Goal: Task Accomplishment & Management: Manage account settings

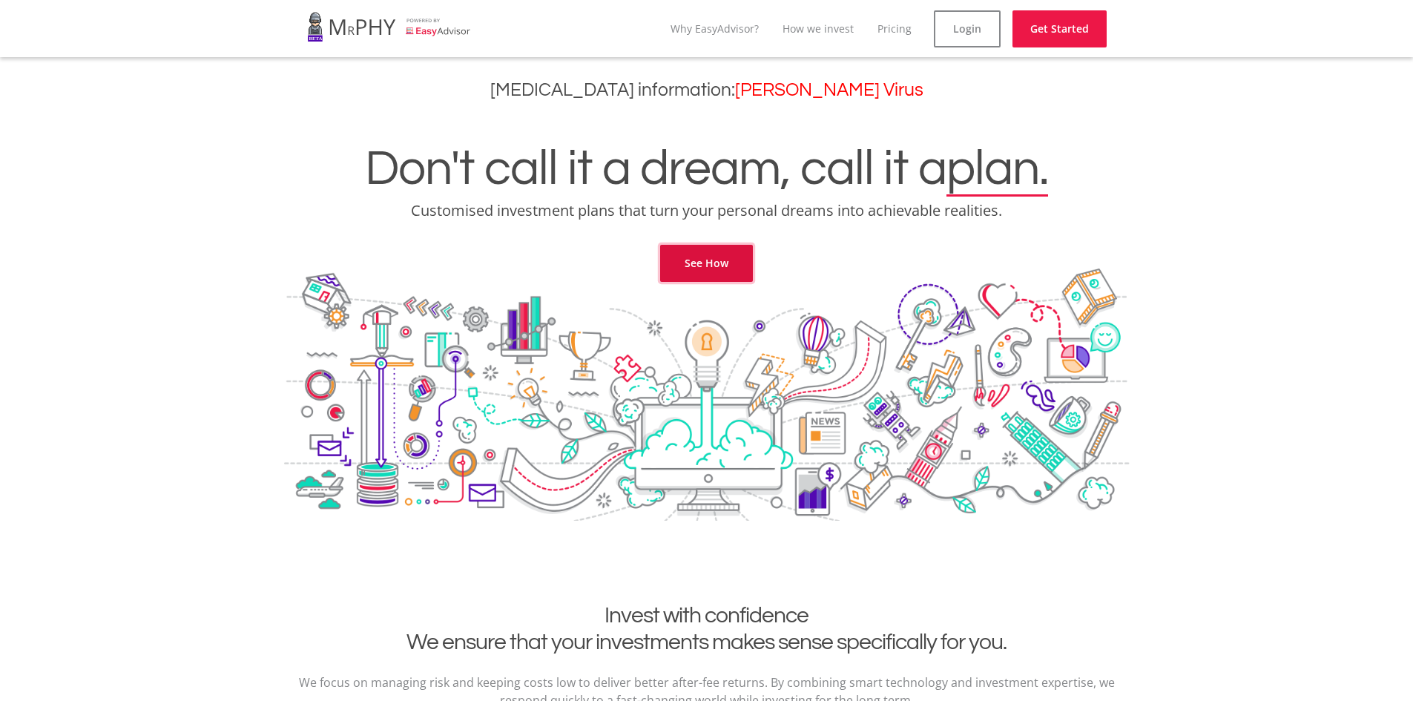
click at [691, 271] on link "See How" at bounding box center [706, 263] width 93 height 37
click at [954, 31] on link "Login" at bounding box center [967, 28] width 67 height 37
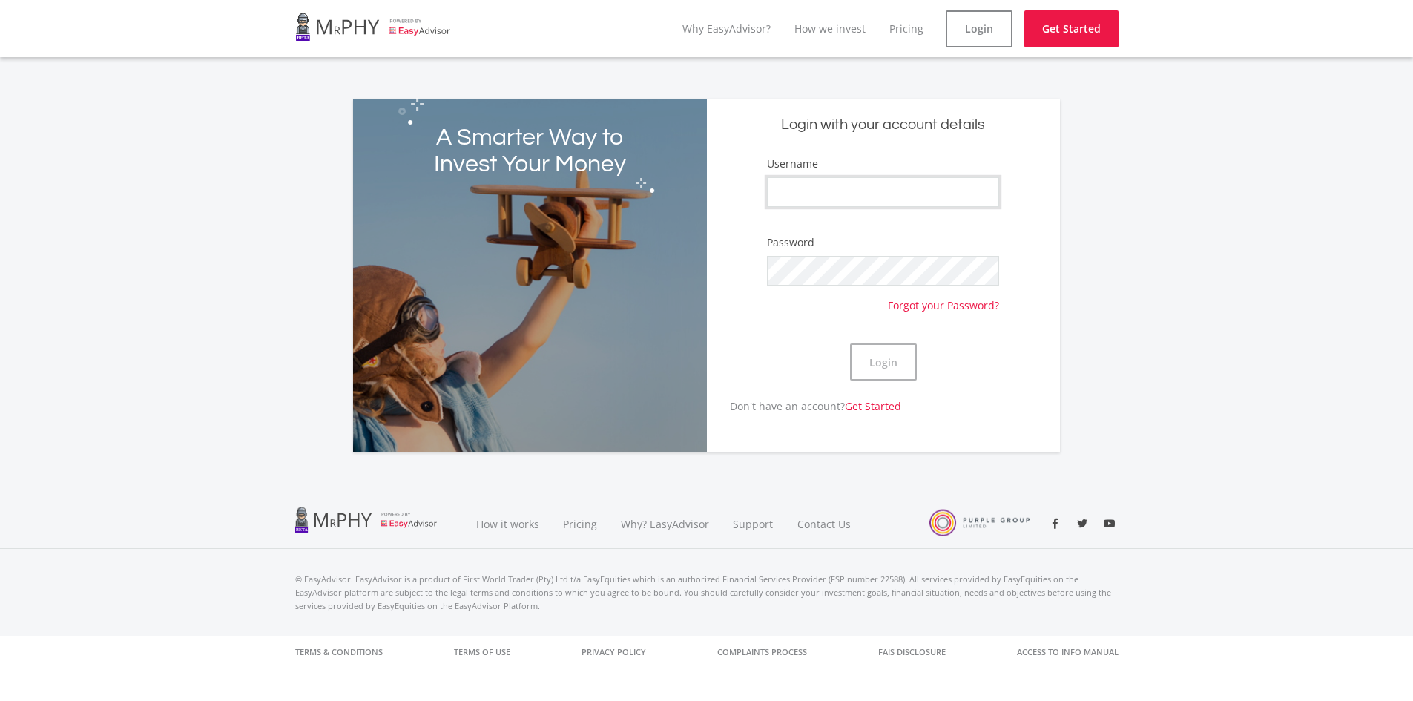
click at [829, 205] on input "Username" at bounding box center [882, 192] width 231 height 30
type input "MVStorm"
click at [850, 343] on button "Login" at bounding box center [883, 361] width 67 height 37
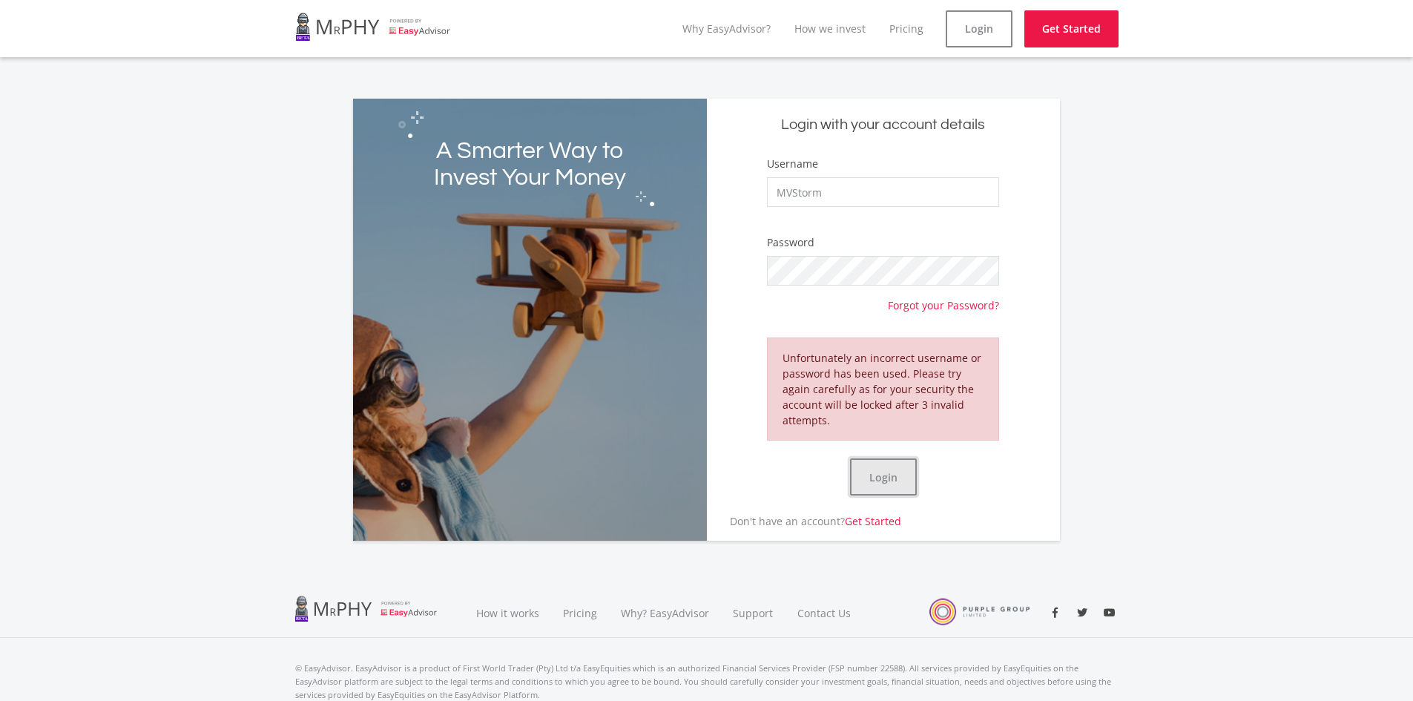
click at [899, 479] on button "Login" at bounding box center [883, 476] width 67 height 37
